Goal: Task Accomplishment & Management: Use online tool/utility

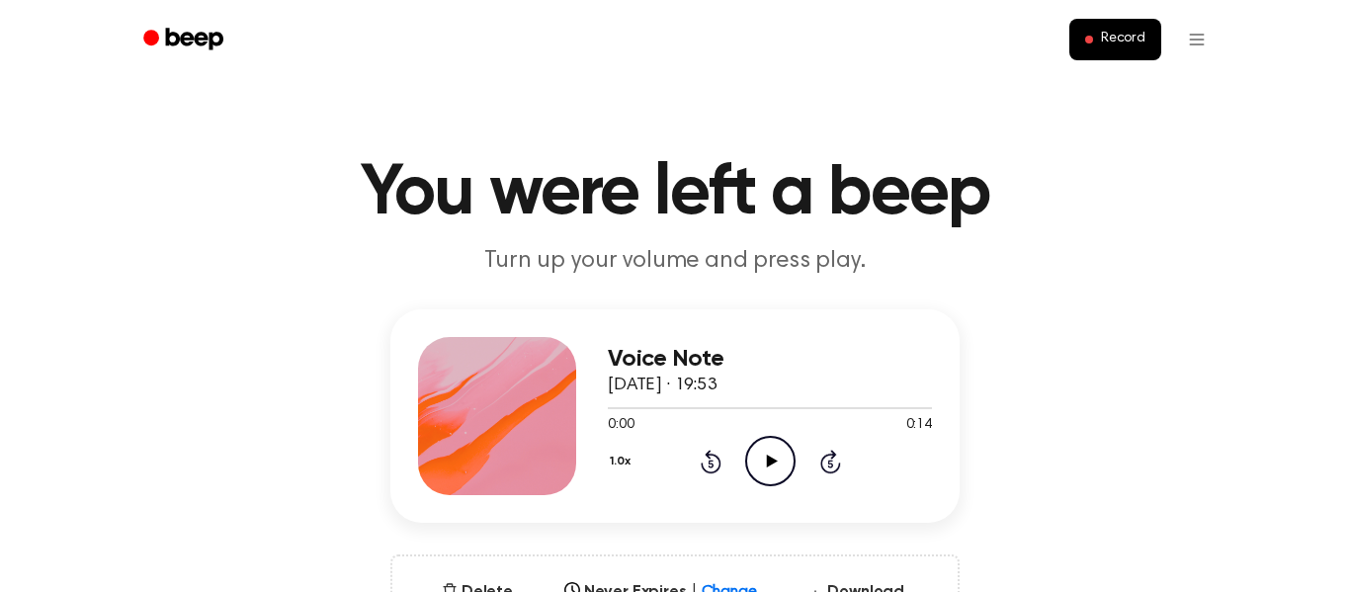
click at [749, 450] on circle at bounding box center [770, 461] width 48 height 48
click at [1142, 36] on span "Record" at bounding box center [1123, 40] width 44 height 18
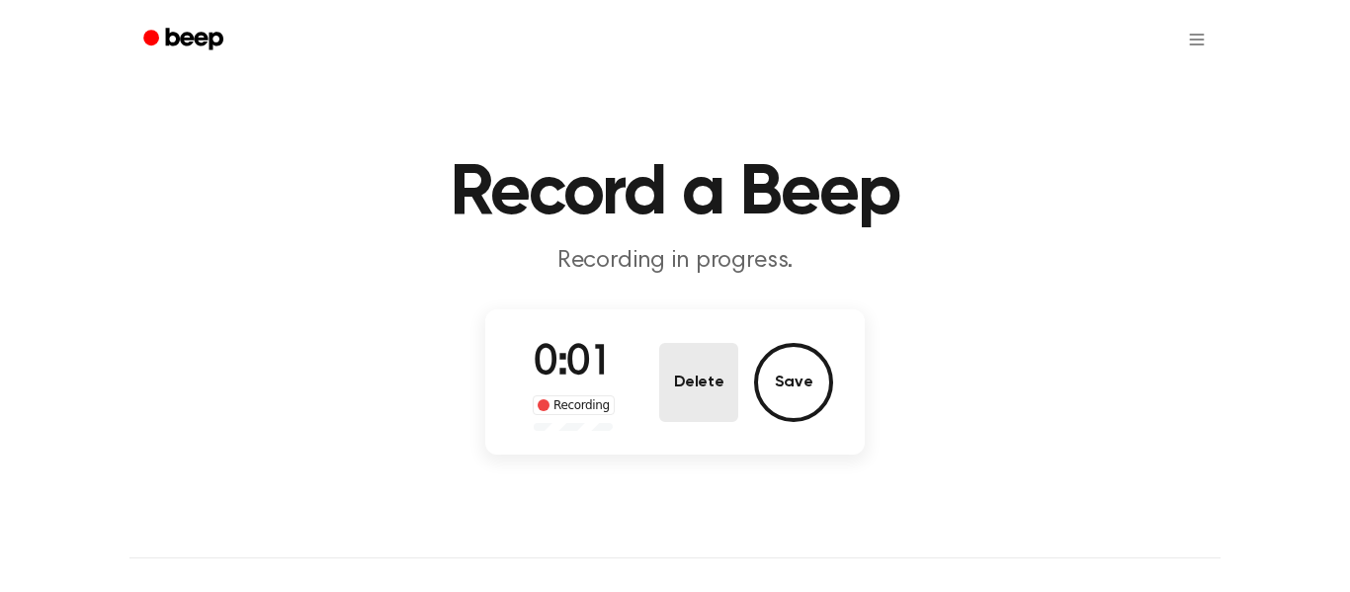
click at [673, 374] on button "Delete" at bounding box center [698, 382] width 79 height 79
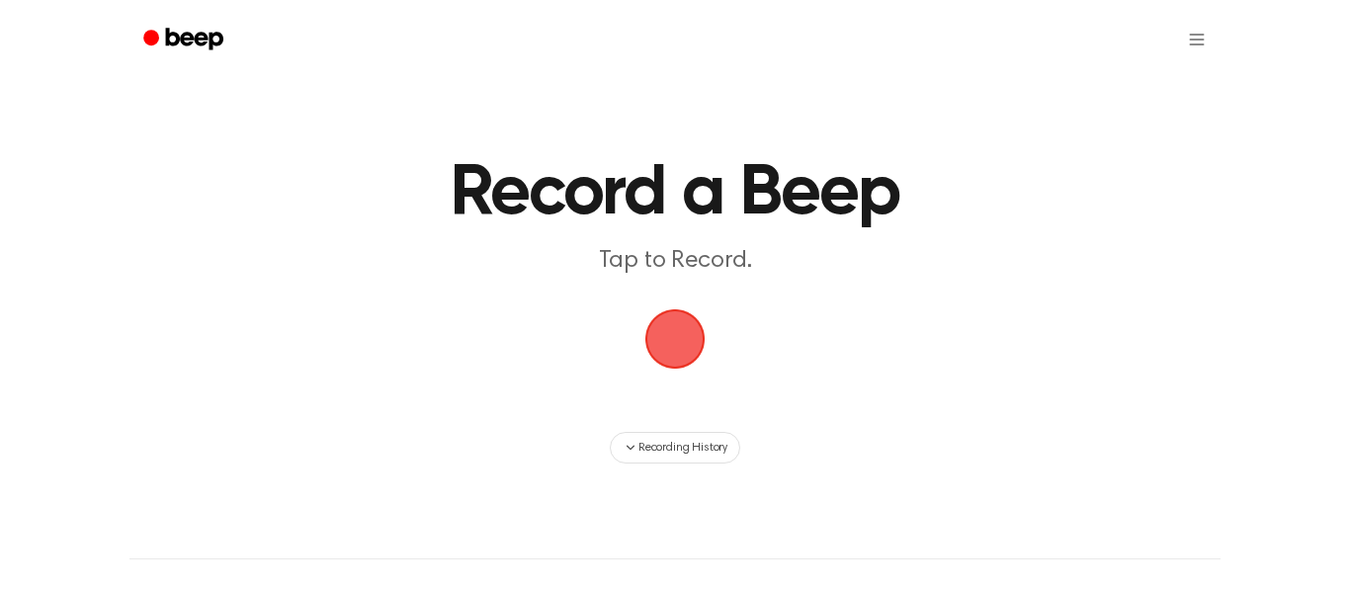
click at [648, 350] on span "button" at bounding box center [676, 339] width 64 height 64
click at [695, 331] on span "button" at bounding box center [676, 339] width 64 height 64
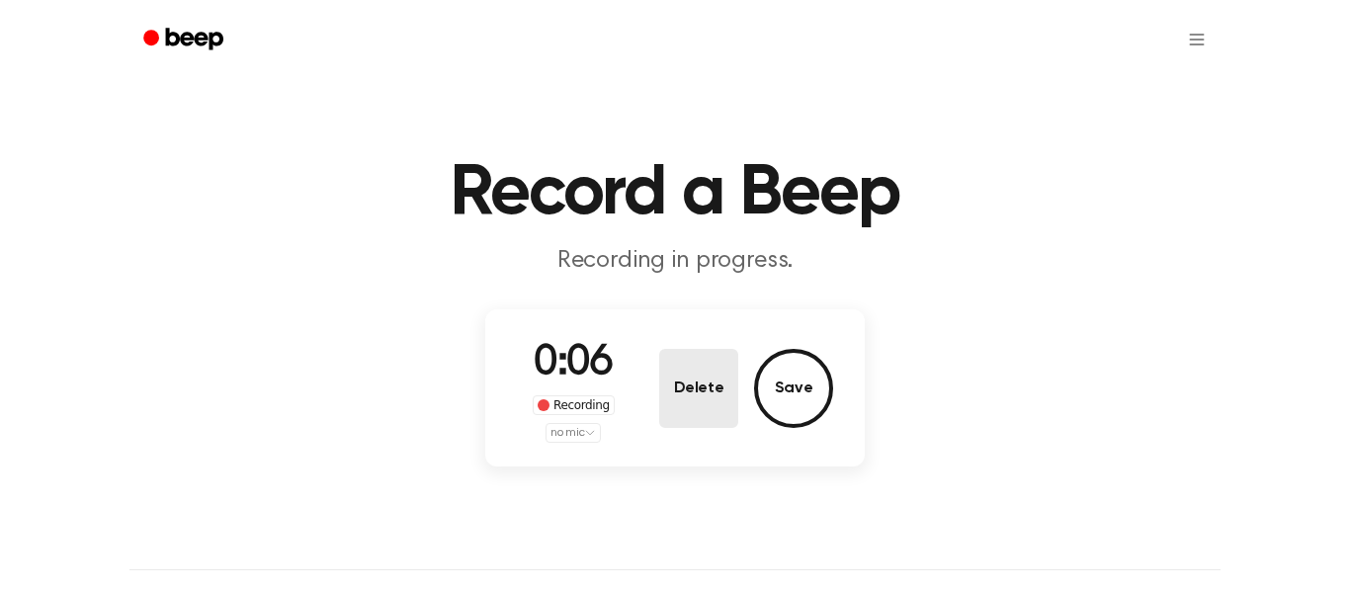
click at [694, 389] on button "Delete" at bounding box center [698, 388] width 79 height 79
